Goal: Information Seeking & Learning: Check status

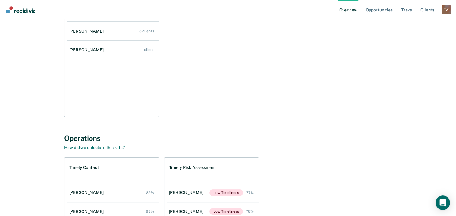
scroll to position [36, 0]
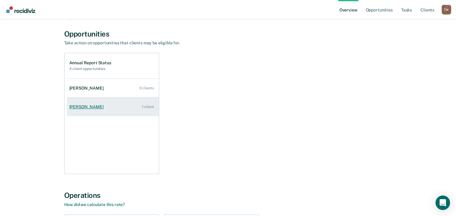
click at [95, 107] on div "[PERSON_NAME]" at bounding box center [87, 106] width 37 height 5
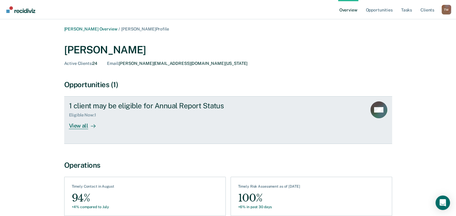
click at [77, 124] on div "View all" at bounding box center [86, 124] width 34 height 12
